Goal: Navigation & Orientation: Find specific page/section

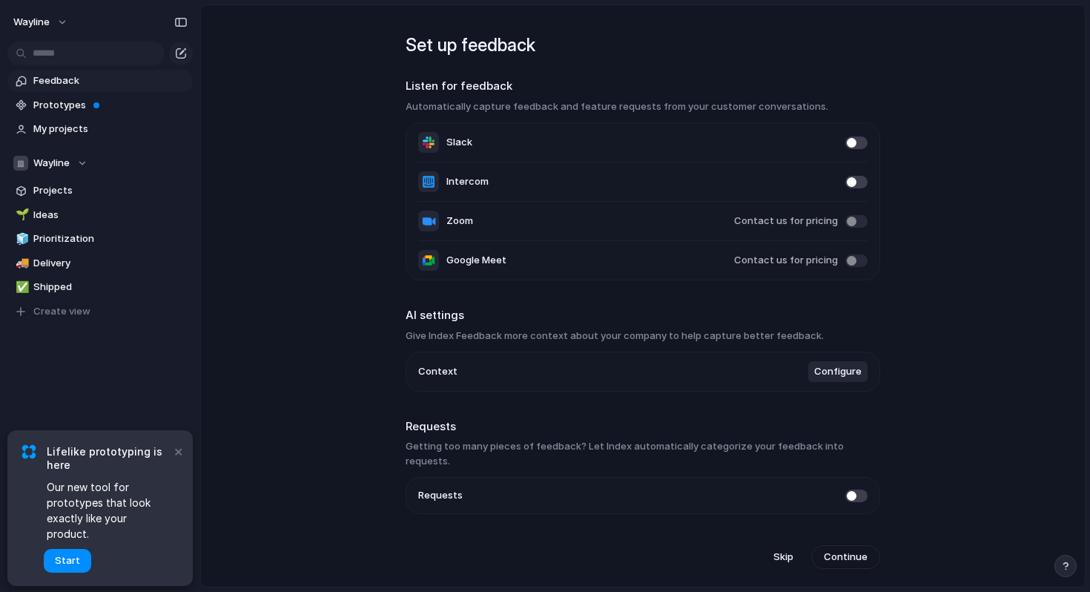
click at [851, 222] on span at bounding box center [856, 221] width 22 height 13
click at [790, 220] on span "Contact us for pricing" at bounding box center [786, 221] width 104 height 15
click at [861, 219] on span at bounding box center [856, 221] width 22 height 13
click at [179, 460] on button "×" at bounding box center [178, 451] width 18 height 18
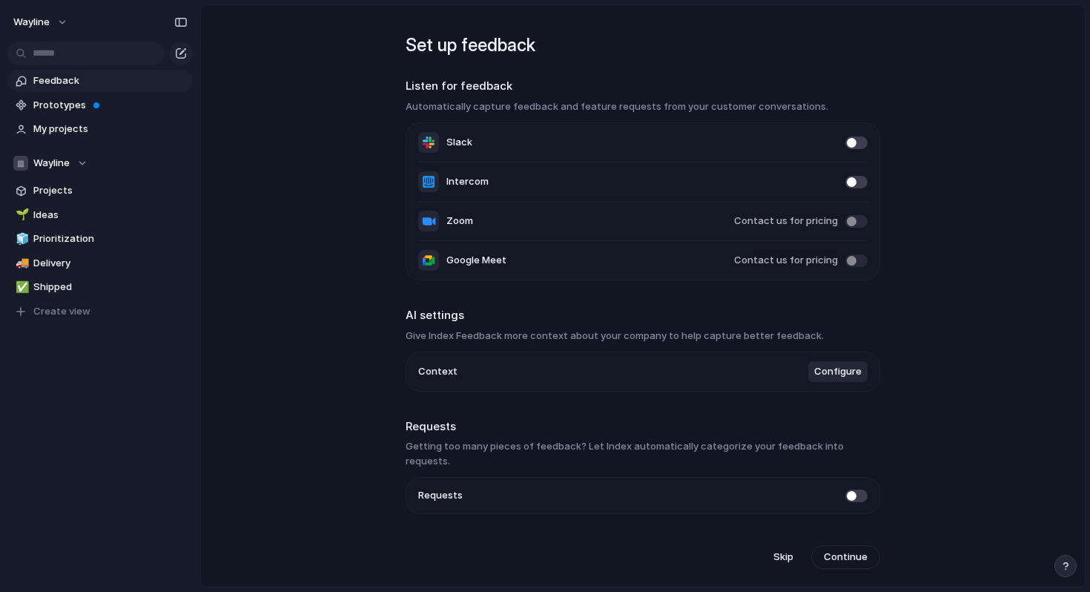
click at [70, 82] on span "Feedback" at bounding box center [110, 80] width 154 height 15
click at [850, 489] on span at bounding box center [856, 495] width 22 height 13
click at [837, 552] on span "Continue" at bounding box center [846, 556] width 44 height 15
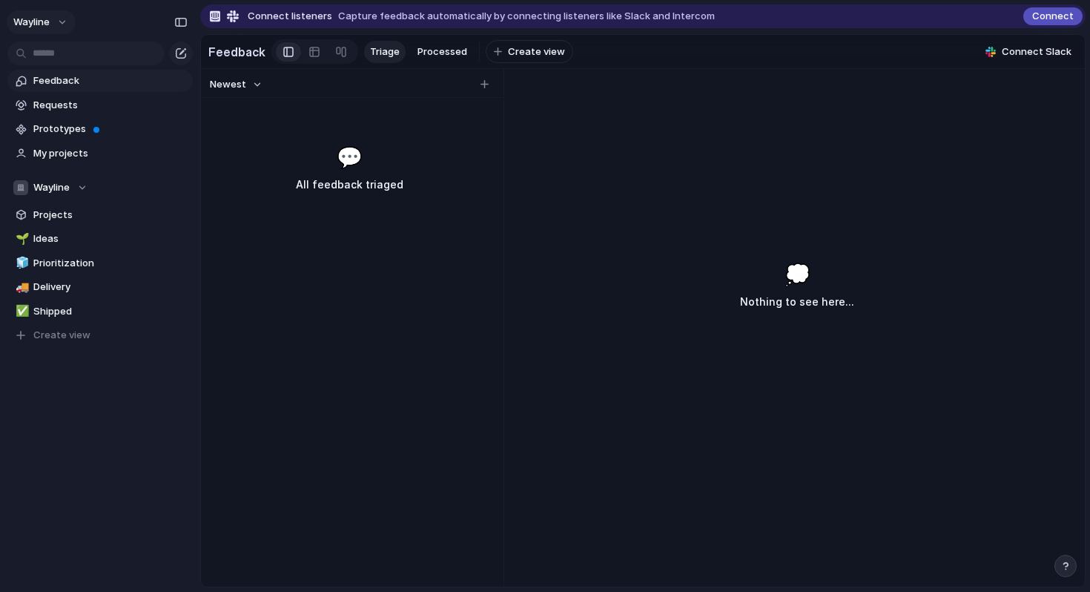
click at [69, 29] on button "Wayline" at bounding box center [41, 22] width 69 height 24
click at [56, 54] on span "Settings" at bounding box center [54, 55] width 41 height 15
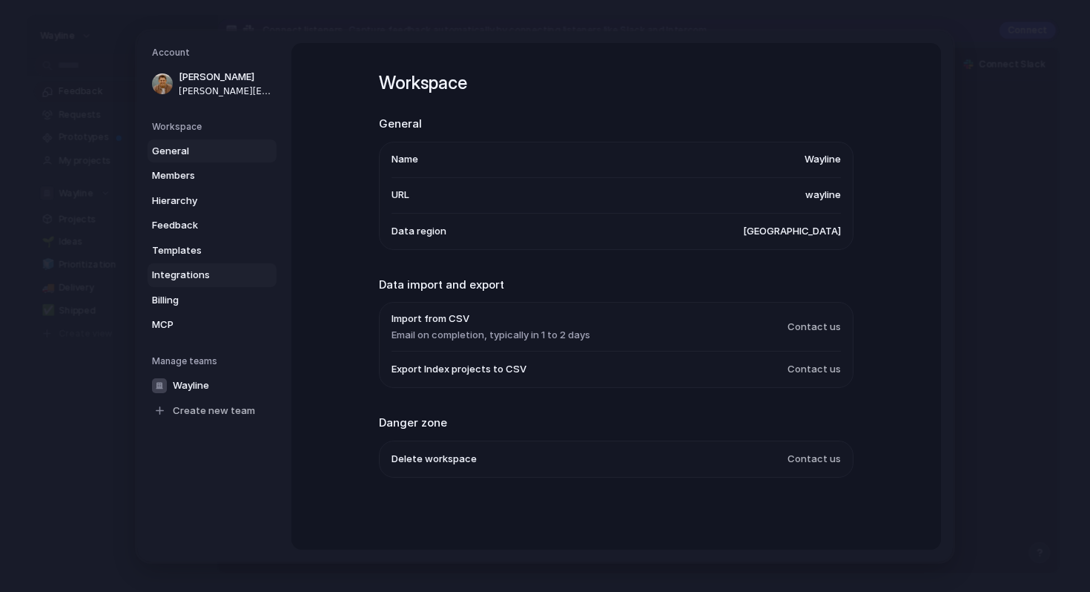
click at [188, 275] on span "Integrations" at bounding box center [199, 275] width 95 height 15
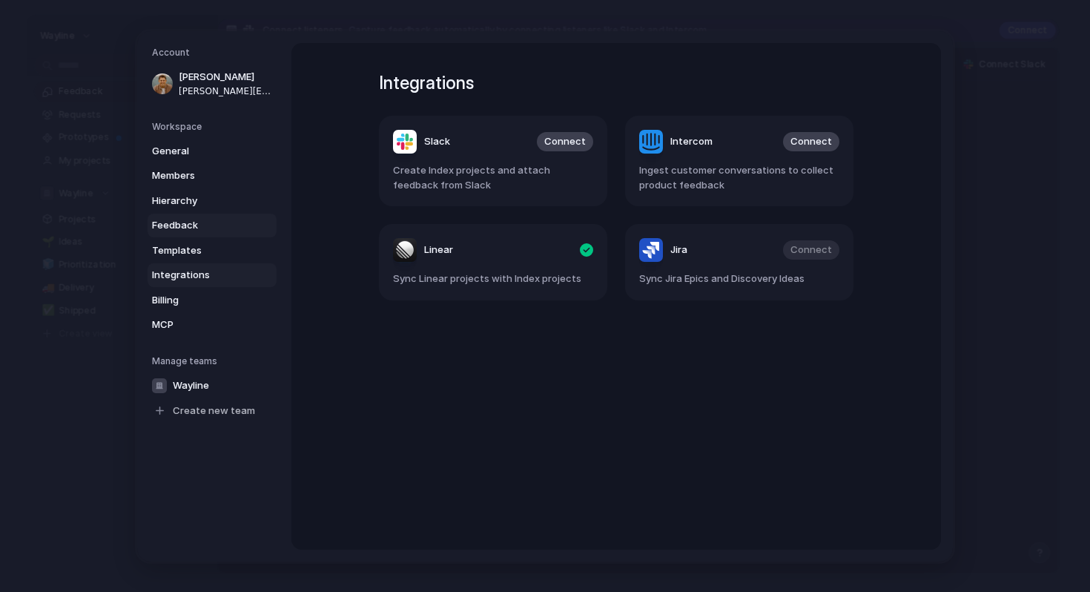
click at [179, 222] on span "Feedback" at bounding box center [199, 225] width 95 height 15
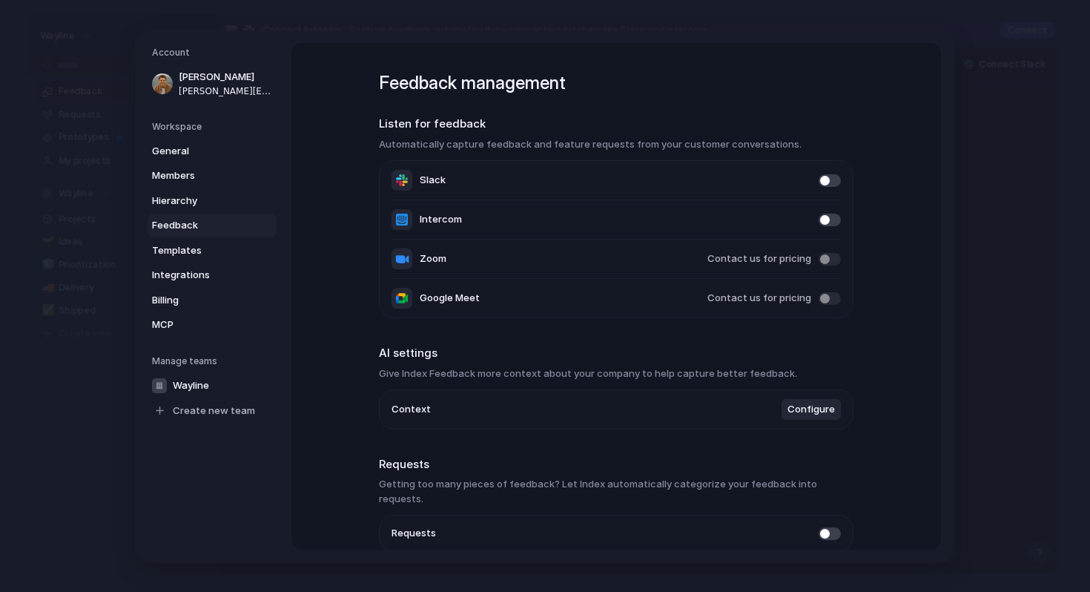
scroll to position [58, 0]
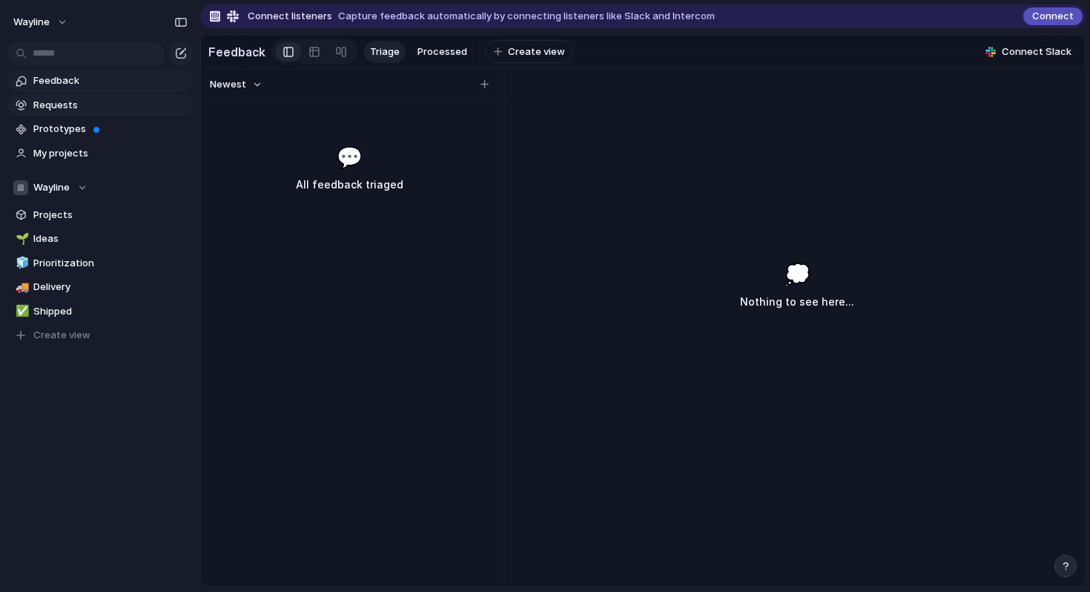
click at [50, 102] on span "Requests" at bounding box center [110, 105] width 154 height 15
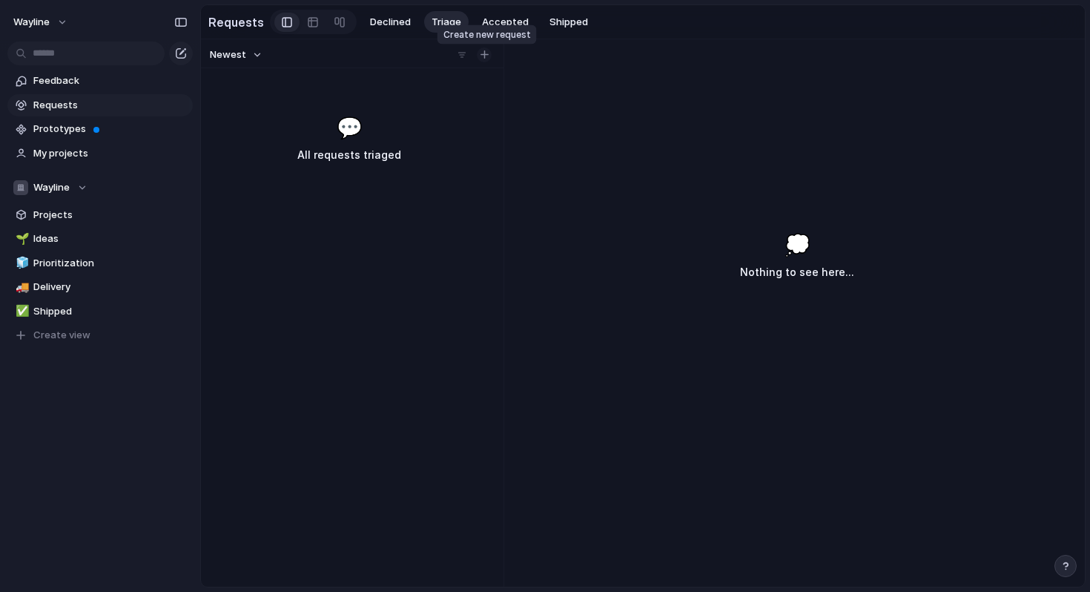
click at [488, 60] on button "button" at bounding box center [484, 54] width 15 height 15
click at [282, 22] on div at bounding box center [287, 22] width 10 height 22
click at [70, 24] on button "Wayline" at bounding box center [41, 22] width 69 height 24
click at [57, 58] on span "Settings" at bounding box center [54, 55] width 41 height 15
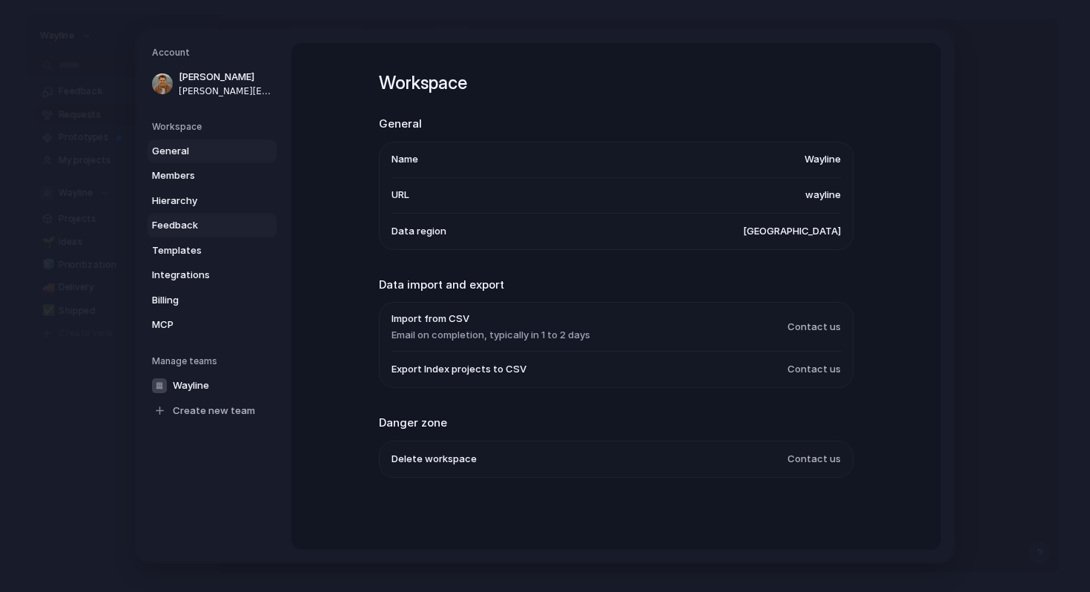
click at [179, 228] on span "Feedback" at bounding box center [199, 225] width 95 height 15
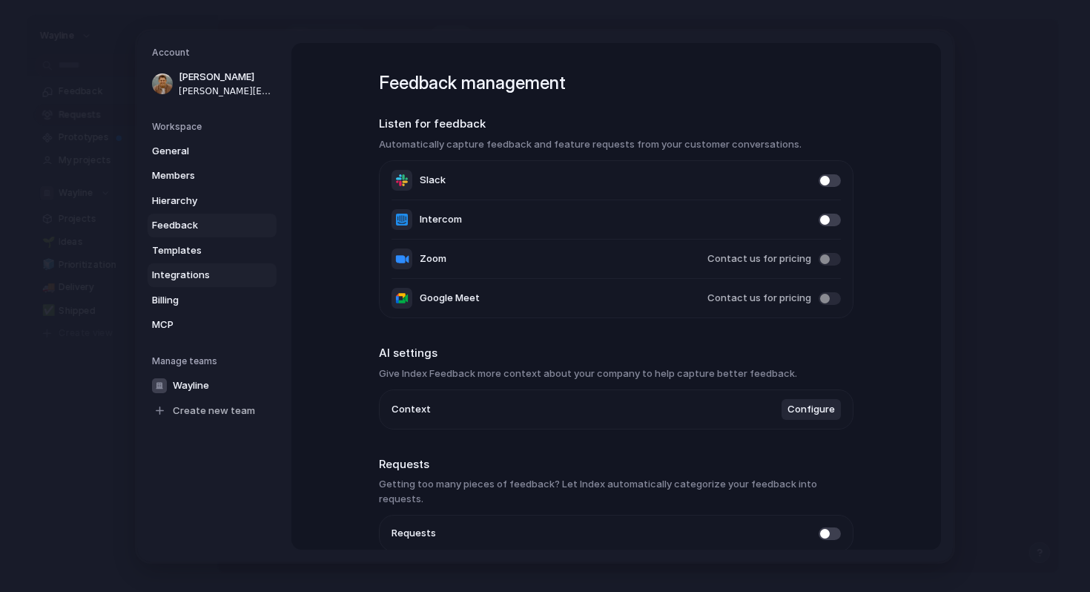
click at [185, 263] on link "Integrations" at bounding box center [212, 275] width 129 height 24
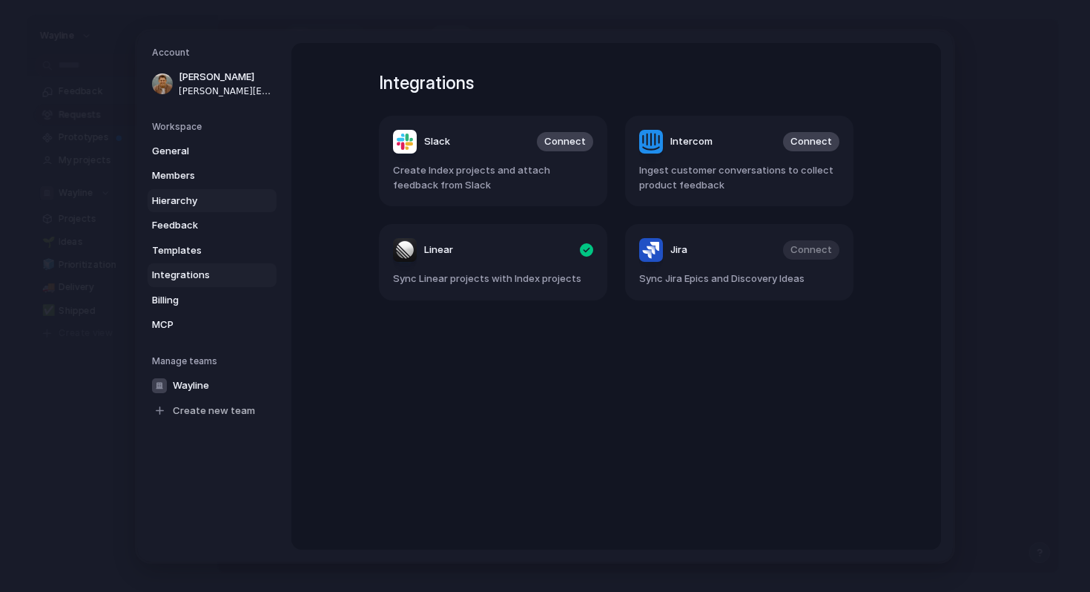
click at [170, 194] on span "Hierarchy" at bounding box center [199, 200] width 95 height 15
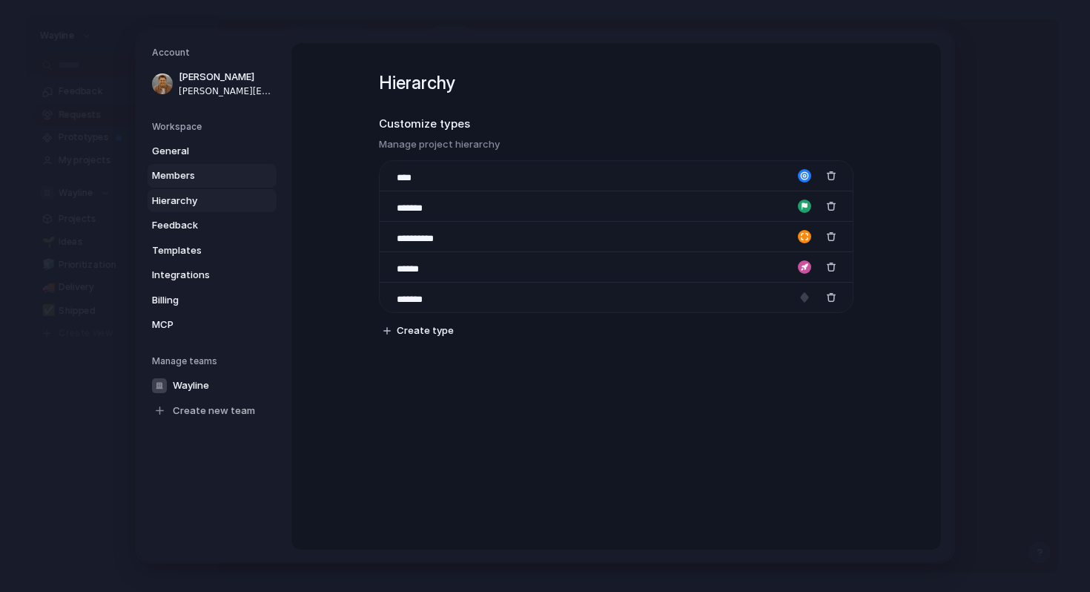
click at [182, 174] on span "Members" at bounding box center [199, 175] width 95 height 15
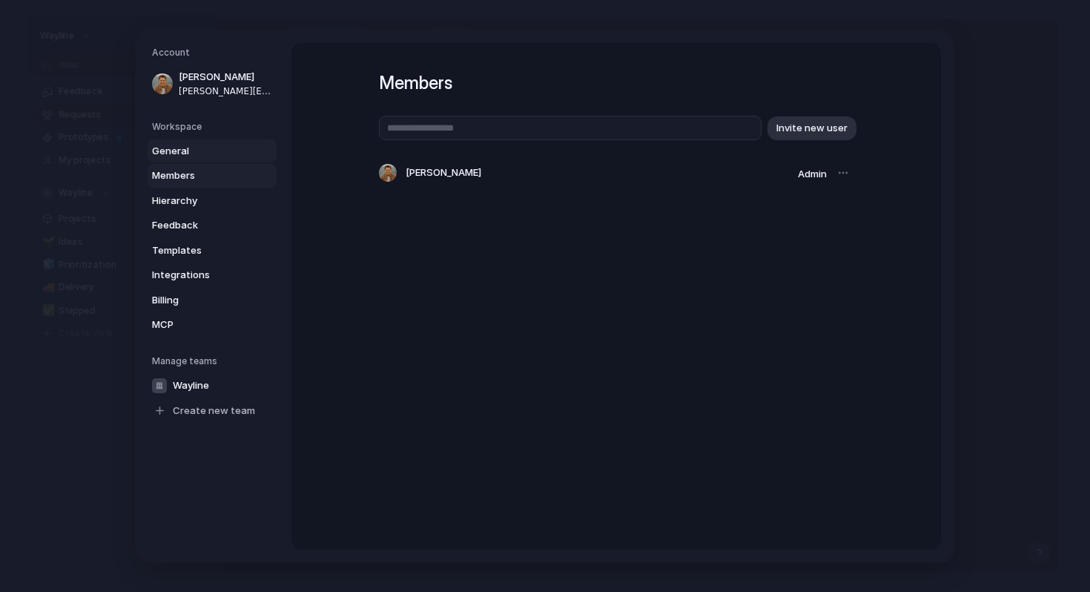
click at [172, 145] on span "General" at bounding box center [199, 150] width 95 height 15
